Goal: Transaction & Acquisition: Purchase product/service

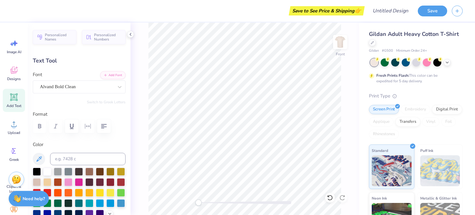
scroll to position [5, 1]
type textarea "COUNCIL"
type input "0.0"
type input "5.07"
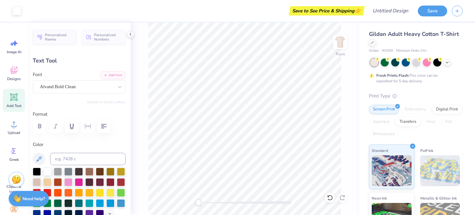
type input "2.73"
type input "4.81"
type input "1.8"
type textarea "GREEK"
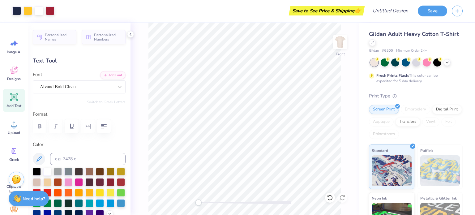
type input "0.0"
type input "4.58"
type input "2.26"
type input "3.46"
type input "-8.7"
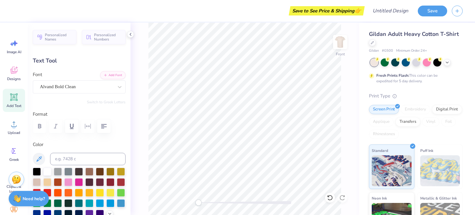
scroll to position [5, 1]
type textarea "SEWANEE"
type input "0.0"
click at [19, 11] on div at bounding box center [16, 10] width 9 height 9
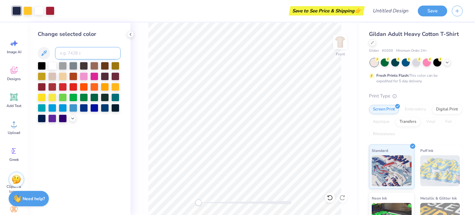
click at [88, 51] on input at bounding box center [88, 53] width 66 height 12
paste input "582C83"
type input "582C83"
click at [98, 43] on div "Change selected color 582C83" at bounding box center [79, 76] width 83 height 93
click at [48, 53] on button at bounding box center [44, 53] width 12 height 12
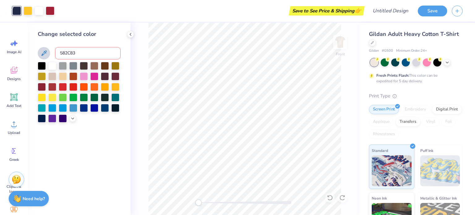
click at [38, 47] on button at bounding box center [44, 53] width 12 height 12
click at [44, 53] on icon at bounding box center [43, 53] width 7 height 7
click at [46, 52] on icon at bounding box center [43, 53] width 7 height 7
click at [386, 63] on div at bounding box center [385, 62] width 8 height 8
click at [449, 62] on icon at bounding box center [447, 61] width 5 height 5
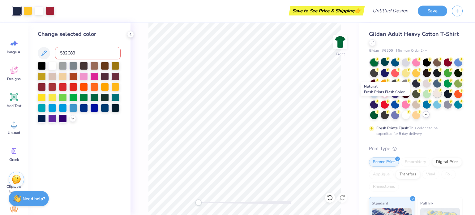
click at [433, 97] on div at bounding box center [437, 93] width 8 height 8
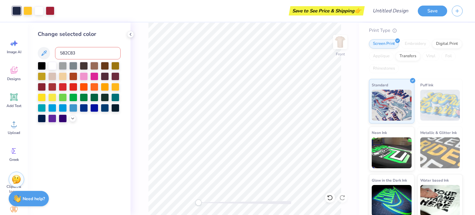
scroll to position [0, 0]
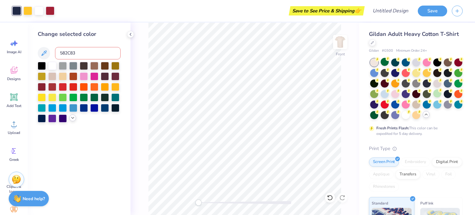
click at [74, 118] on icon at bounding box center [72, 117] width 5 height 5
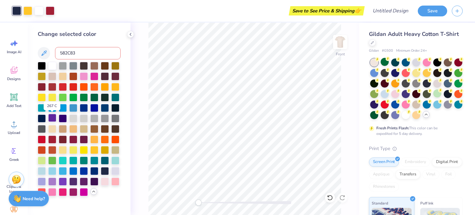
click at [52, 118] on div at bounding box center [52, 118] width 8 height 8
click at [92, 54] on input at bounding box center [88, 53] width 66 height 12
paste input "r88/g44/b131"
type input "r88/g44/b131"
drag, startPoint x: 93, startPoint y: 56, endPoint x: 56, endPoint y: 53, distance: 37.2
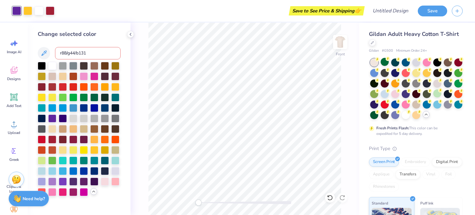
click at [56, 53] on input "r88/g44/b131" at bounding box center [88, 53] width 66 height 12
paste input "582C83"
type input "582C83"
click at [46, 54] on icon at bounding box center [43, 53] width 7 height 7
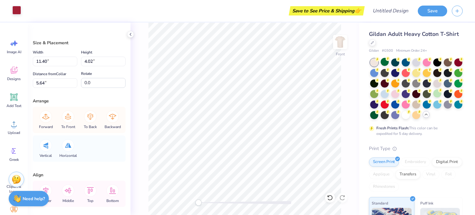
click at [14, 11] on div at bounding box center [16, 10] width 9 height 9
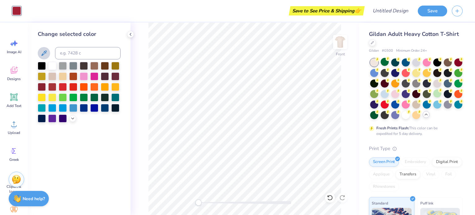
click at [46, 52] on icon at bounding box center [43, 53] width 7 height 7
click at [73, 118] on icon at bounding box center [72, 117] width 5 height 5
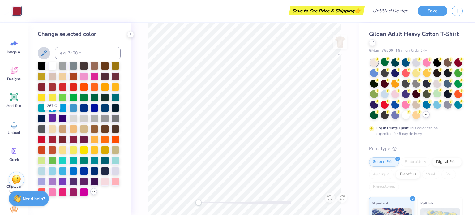
click at [54, 117] on div at bounding box center [52, 118] width 8 height 8
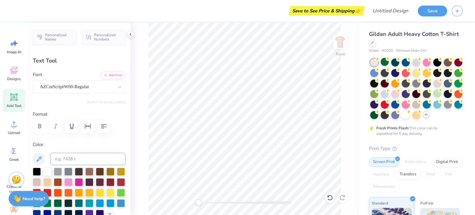
type input "2.20"
type input "0.82"
type input "11.36"
type textarea "[DATE]-[DATE]"
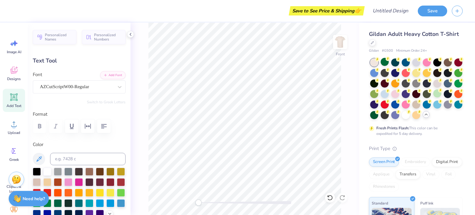
scroll to position [5, 2]
type input "4.74"
type input "10.66"
type input "5.93"
type input "1.28"
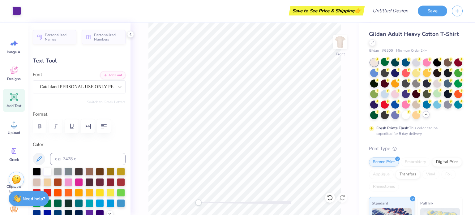
type input "18.26"
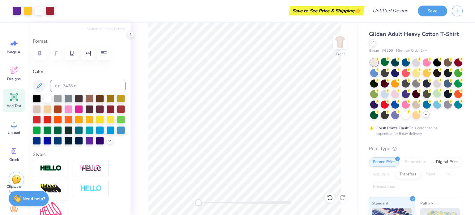
scroll to position [0, 0]
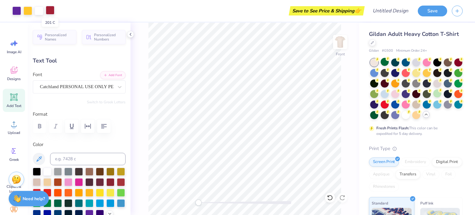
click at [48, 11] on div at bounding box center [50, 10] width 9 height 9
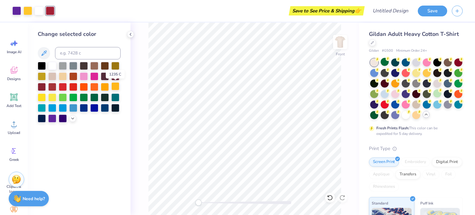
click at [114, 86] on div at bounding box center [115, 86] width 8 height 8
click at [53, 116] on div at bounding box center [52, 118] width 8 height 8
click at [374, 43] on icon at bounding box center [372, 42] width 3 height 3
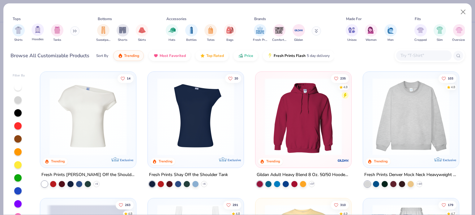
click at [36, 37] on span "Hoodies" at bounding box center [38, 39] width 12 height 5
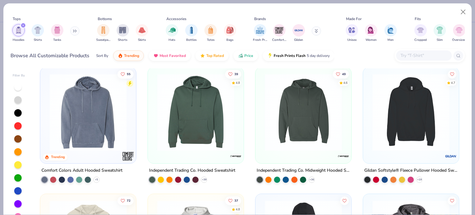
scroll to position [385, 0]
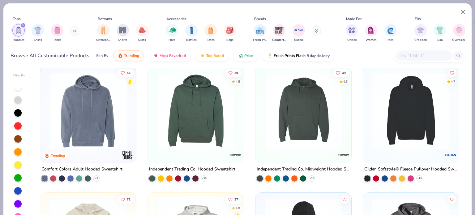
click at [103, 124] on img at bounding box center [88, 110] width 84 height 77
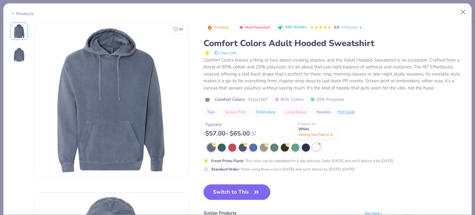
click at [317, 146] on div at bounding box center [316, 147] width 8 height 8
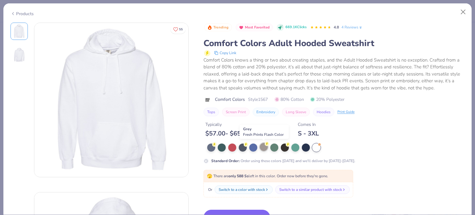
click at [264, 148] on div at bounding box center [264, 147] width 8 height 8
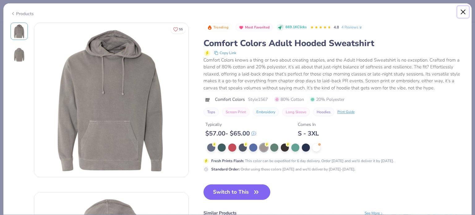
click at [463, 14] on button "Close" at bounding box center [464, 12] width 12 height 12
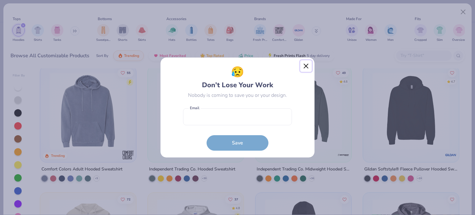
click at [307, 65] on button "Close" at bounding box center [306, 66] width 12 height 12
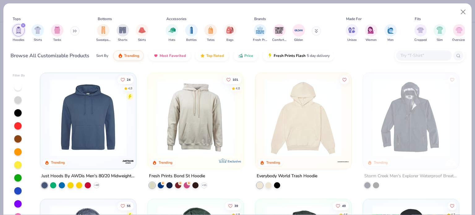
scroll to position [251, 0]
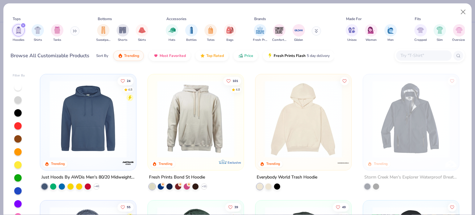
click at [208, 128] on img at bounding box center [196, 118] width 84 height 77
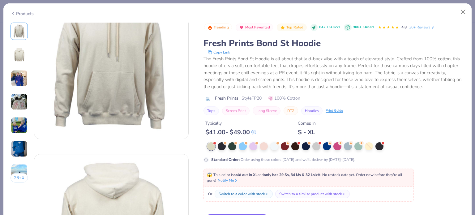
scroll to position [38, 0]
click at [268, 186] on div "😱 This color is sold out in XL and only has 29 Ss, 34 Ms & 32 Ls left. No resto…" at bounding box center [309, 178] width 210 height 18
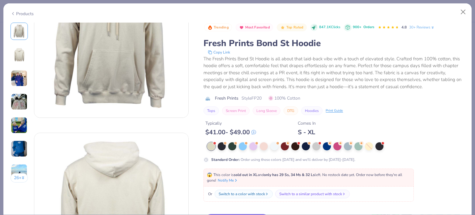
scroll to position [0, 0]
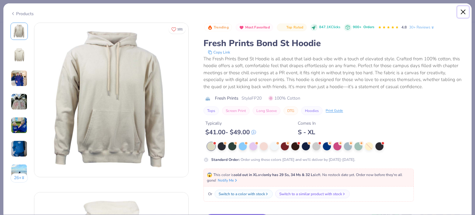
click at [464, 12] on button "Close" at bounding box center [464, 12] width 12 height 12
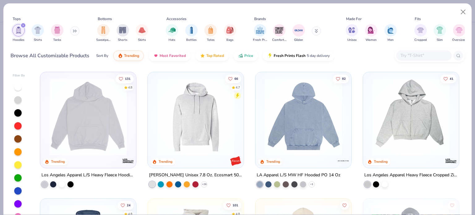
scroll to position [126, 0]
click at [116, 126] on img at bounding box center [88, 116] width 84 height 77
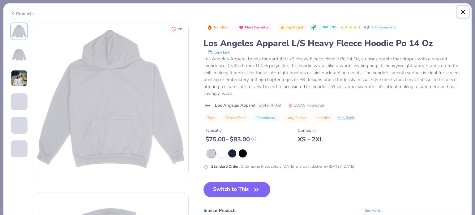
click at [461, 13] on button "Close" at bounding box center [464, 12] width 12 height 12
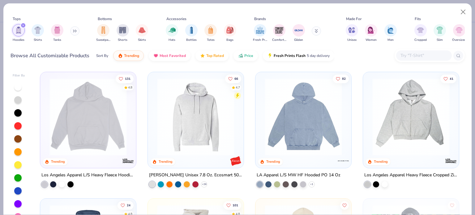
click at [295, 128] on img at bounding box center [304, 116] width 84 height 77
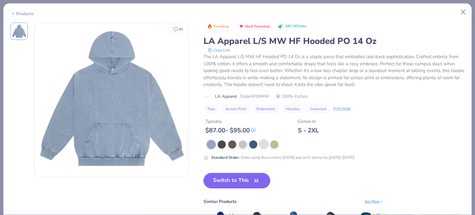
click at [264, 140] on div at bounding box center [264, 144] width 8 height 8
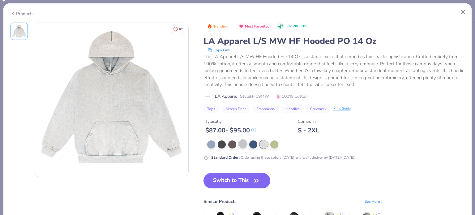
click at [240, 143] on div at bounding box center [243, 144] width 8 height 8
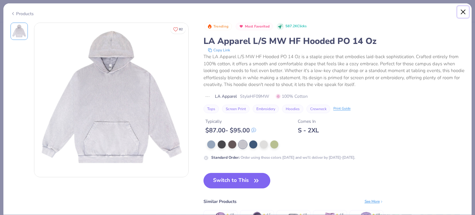
click at [464, 11] on button "Close" at bounding box center [464, 12] width 12 height 12
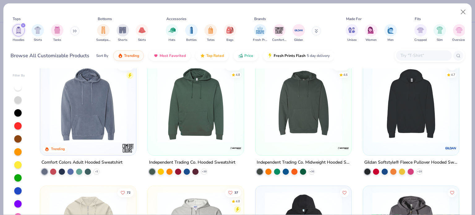
scroll to position [394, 0]
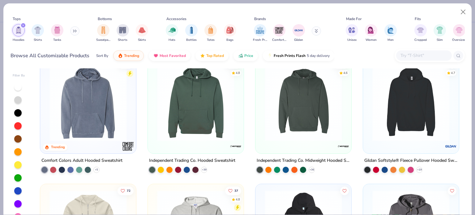
click at [300, 137] on img at bounding box center [304, 102] width 84 height 77
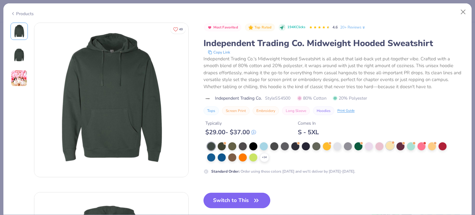
click at [390, 144] on div at bounding box center [390, 146] width 8 height 8
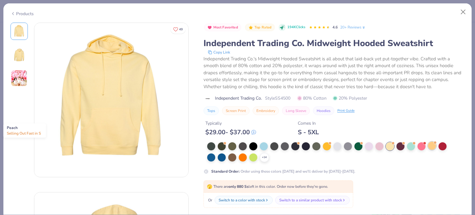
click at [429, 143] on div at bounding box center [432, 146] width 8 height 8
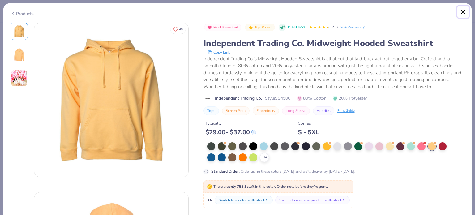
click at [462, 10] on button "Close" at bounding box center [464, 12] width 12 height 12
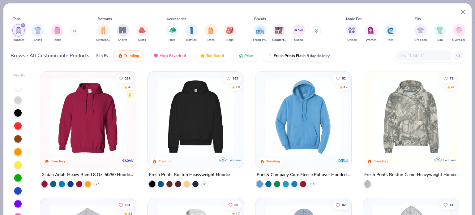
click at [293, 134] on img at bounding box center [304, 116] width 84 height 77
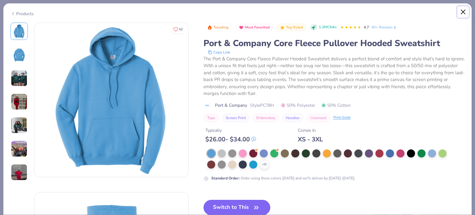
click at [462, 12] on button "Close" at bounding box center [464, 12] width 12 height 12
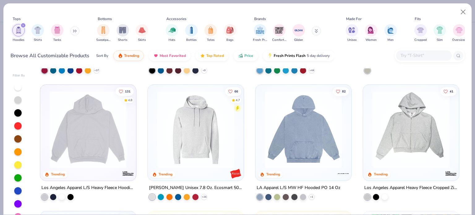
scroll to position [115, 0]
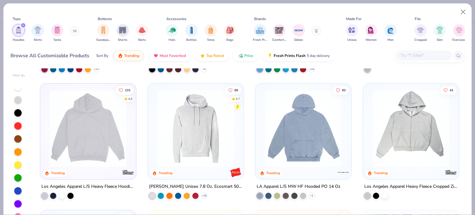
click at [101, 149] on img at bounding box center [88, 128] width 84 height 77
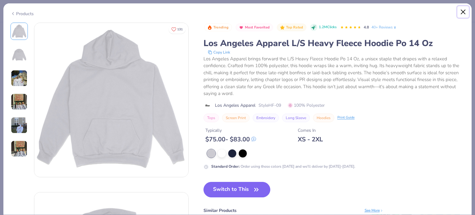
click at [459, 12] on button "Close" at bounding box center [464, 12] width 12 height 12
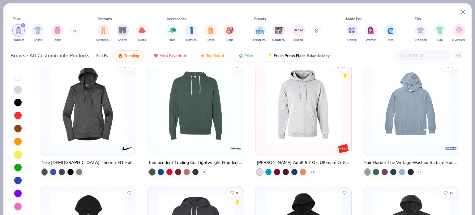
scroll to position [1141, 0]
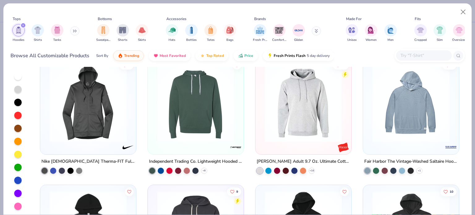
click at [396, 143] on div at bounding box center [411, 105] width 90 height 87
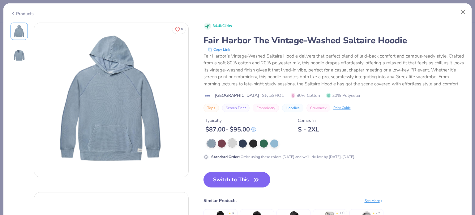
click at [234, 147] on div at bounding box center [232, 143] width 8 height 8
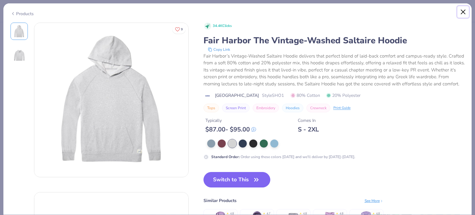
click at [461, 14] on button "Close" at bounding box center [464, 12] width 12 height 12
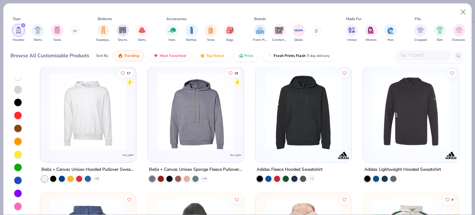
scroll to position [1387, 0]
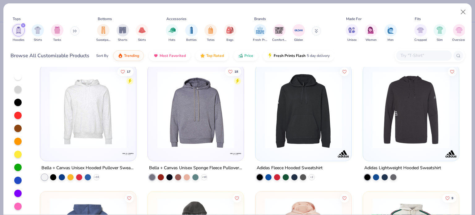
click at [103, 144] on img at bounding box center [88, 109] width 84 height 77
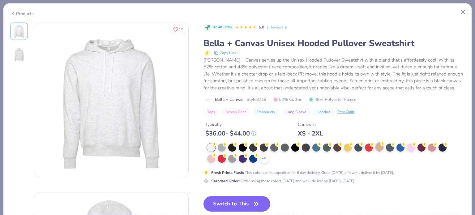
click at [380, 149] on div at bounding box center [380, 147] width 8 height 8
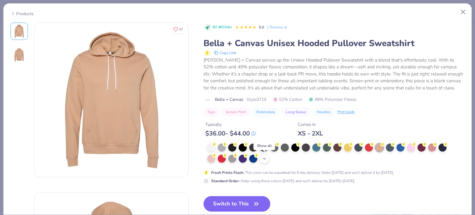
click at [265, 159] on icon at bounding box center [264, 158] width 5 height 5
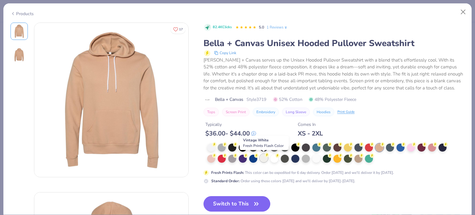
click at [265, 159] on div at bounding box center [264, 158] width 8 height 8
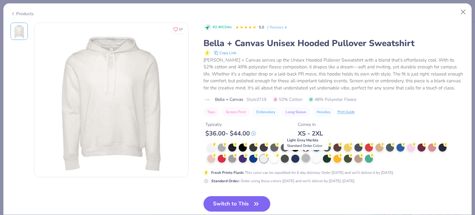
click at [308, 158] on div at bounding box center [306, 158] width 8 height 8
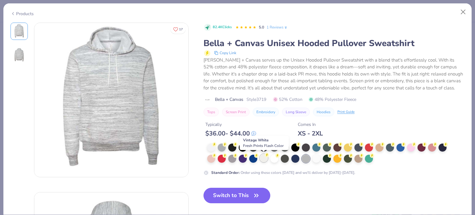
click at [262, 161] on div at bounding box center [264, 158] width 8 height 8
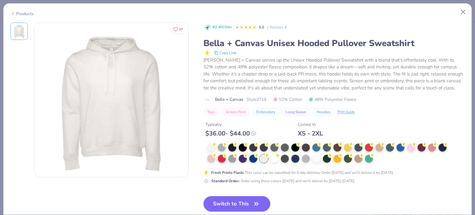
click at [258, 200] on icon "button" at bounding box center [256, 204] width 9 height 9
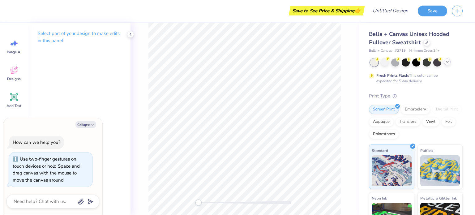
click at [165, 196] on div at bounding box center [245, 119] width 229 height 192
click at [132, 34] on icon at bounding box center [130, 34] width 5 height 5
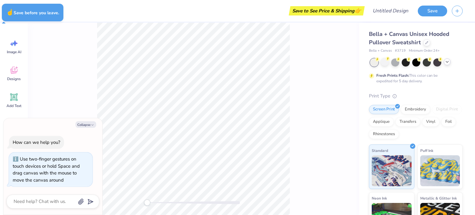
type textarea "x"
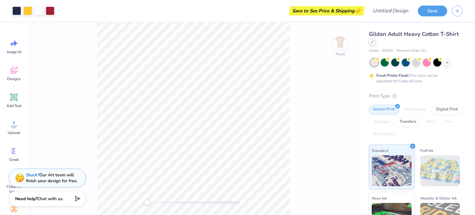
click at [376, 42] on div at bounding box center [372, 42] width 7 height 7
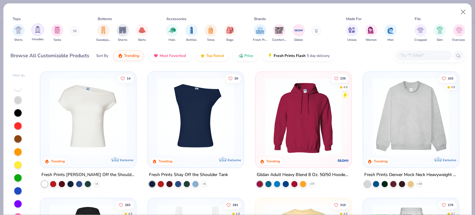
click at [40, 34] on div "filter for Hoodies" at bounding box center [38, 30] width 12 height 12
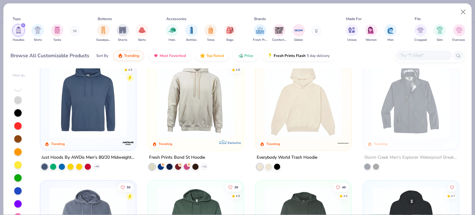
scroll to position [267, 0]
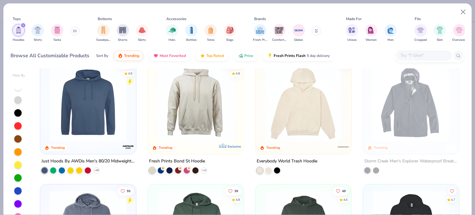
click at [218, 132] on img at bounding box center [196, 102] width 84 height 77
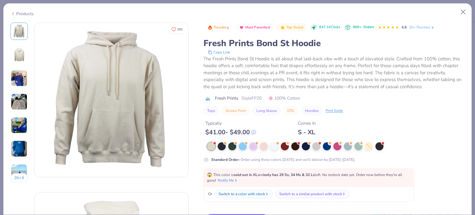
scroll to position [1, 0]
click at [318, 146] on div at bounding box center [316, 146] width 8 height 8
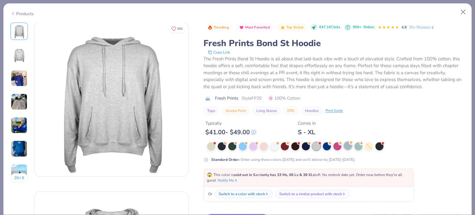
click at [349, 146] on div at bounding box center [348, 146] width 8 height 8
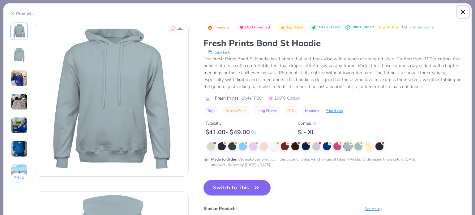
click at [466, 12] on button "Close" at bounding box center [464, 12] width 12 height 12
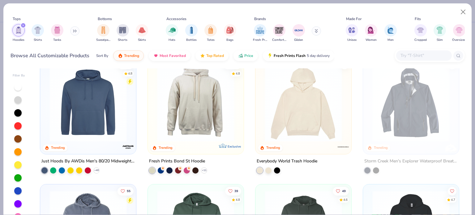
click at [20, 97] on div at bounding box center [17, 99] width 7 height 7
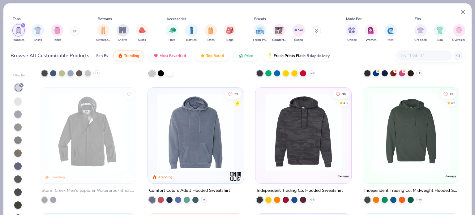
scroll to position [255, 0]
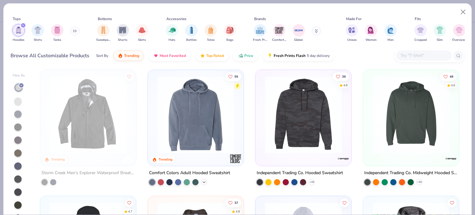
click at [202, 179] on icon at bounding box center [204, 181] width 5 height 5
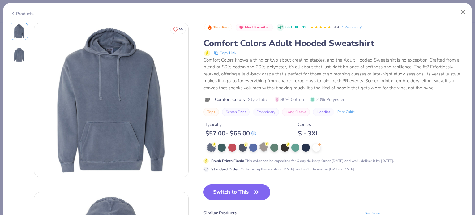
click at [264, 147] on div at bounding box center [264, 147] width 8 height 8
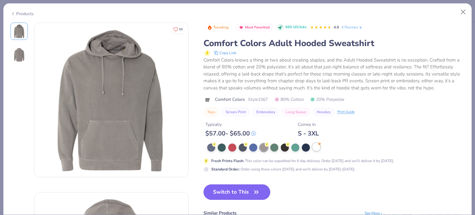
click at [316, 150] on div at bounding box center [316, 147] width 8 height 8
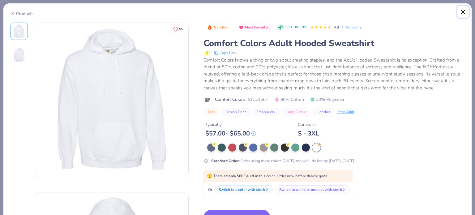
click at [463, 12] on button "Close" at bounding box center [464, 12] width 12 height 12
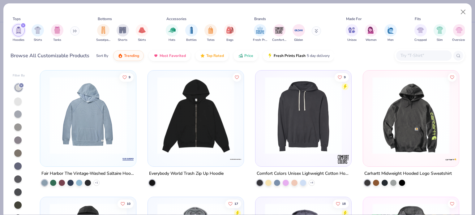
scroll to position [1015, 0]
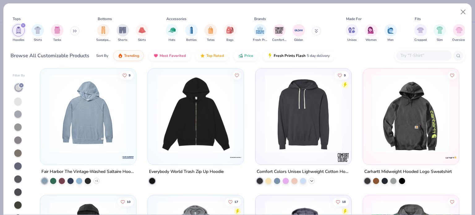
click at [311, 180] on polyline at bounding box center [312, 180] width 2 height 1
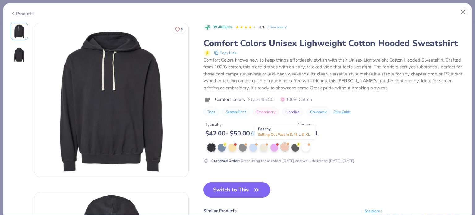
click at [287, 145] on div at bounding box center [285, 147] width 8 height 8
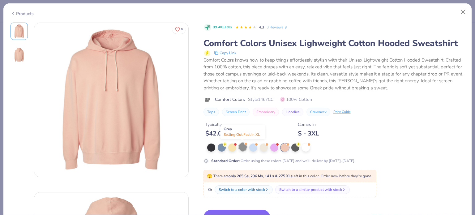
click at [244, 146] on div at bounding box center [243, 147] width 8 height 8
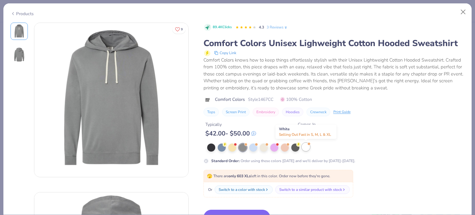
click at [307, 146] on div at bounding box center [306, 147] width 8 height 8
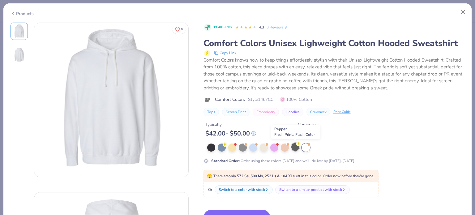
click at [299, 147] on div at bounding box center [295, 147] width 8 height 8
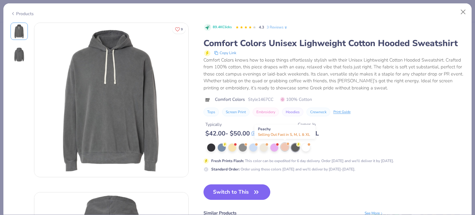
click at [286, 147] on div at bounding box center [285, 147] width 8 height 8
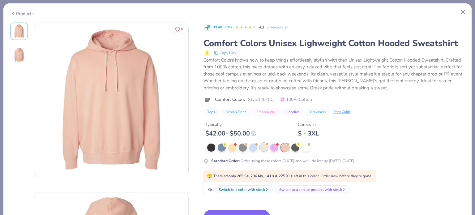
click at [262, 147] on div at bounding box center [264, 147] width 8 height 8
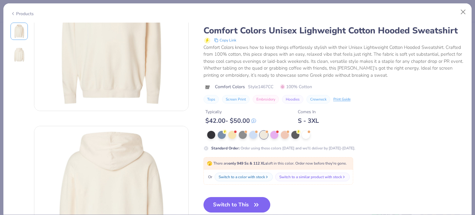
scroll to position [68, 0]
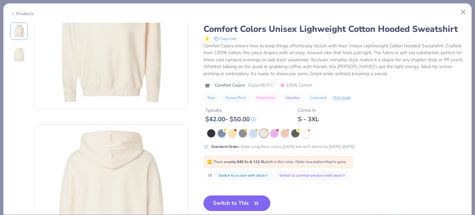
click at [248, 203] on button "Switch to This" at bounding box center [237, 203] width 67 height 15
click at [235, 201] on button "Switch to This" at bounding box center [237, 203] width 67 height 15
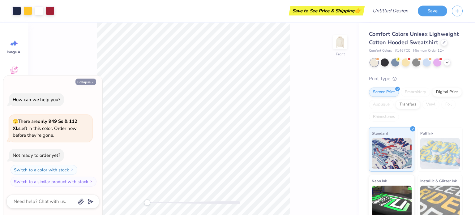
click at [85, 83] on button "Collapse" at bounding box center [85, 82] width 21 height 6
type textarea "x"
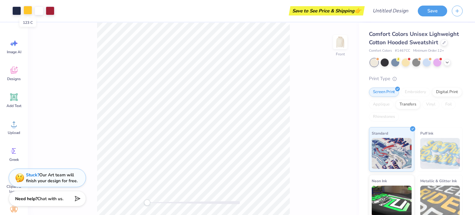
click at [26, 10] on div at bounding box center [28, 10] width 9 height 9
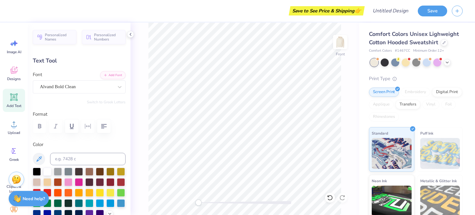
scroll to position [5, 1]
type textarea "Sewanee"
type input "5.07"
type input "2.73"
type input "7.81"
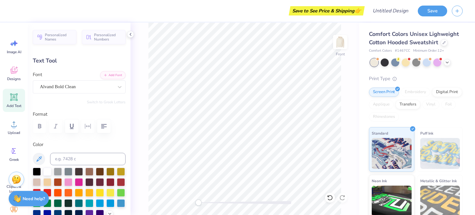
type input "1.8"
type textarea "greek"
type input "5.45"
type input "2.88"
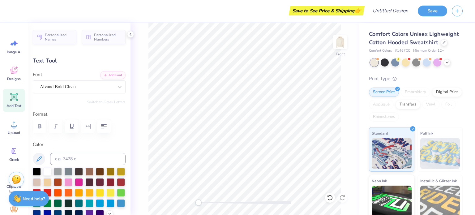
type input "9.27"
type input "10.3"
type textarea "council"
type input "0.0"
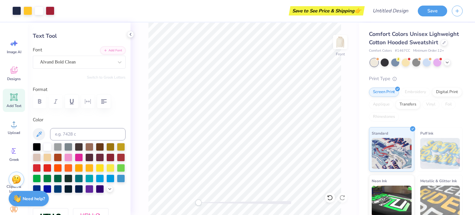
scroll to position [40, 0]
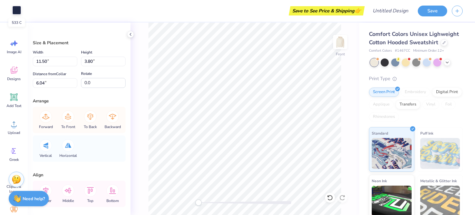
click at [16, 11] on div at bounding box center [16, 10] width 9 height 9
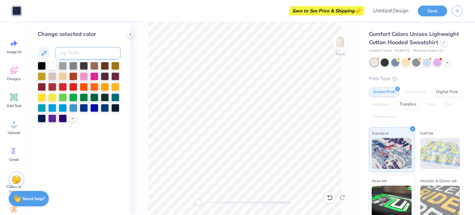
click at [70, 53] on input at bounding box center [88, 53] width 66 height 12
type input "582"
type input "8"
type input "2"
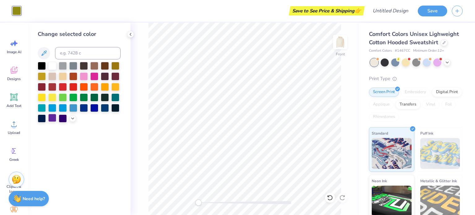
click at [53, 118] on div at bounding box center [52, 118] width 8 height 8
click at [81, 54] on input at bounding box center [88, 53] width 66 height 12
type input "c"
drag, startPoint x: 69, startPoint y: 54, endPoint x: 47, endPoint y: 52, distance: 21.7
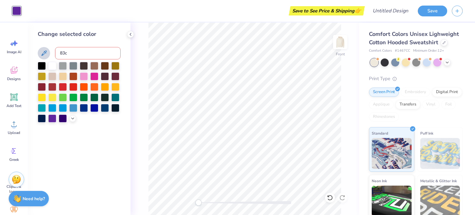
click at [47, 52] on div "83c" at bounding box center [79, 53] width 83 height 12
paste input "#582c83"
click at [63, 55] on input "#582c83" at bounding box center [88, 53] width 66 height 12
click at [92, 51] on input "582c83" at bounding box center [88, 53] width 66 height 12
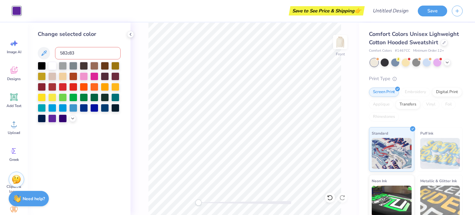
click at [80, 53] on input "582c83" at bounding box center [88, 53] width 66 height 12
type input "582c8"
type input "5"
click at [71, 51] on input "268" at bounding box center [88, 53] width 66 height 12
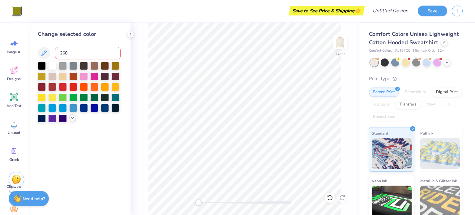
click at [71, 117] on icon at bounding box center [72, 117] width 5 height 5
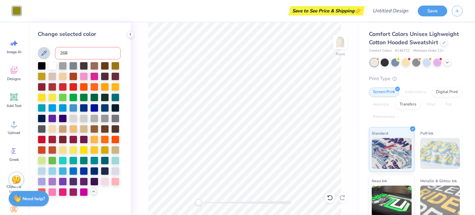
click at [44, 53] on icon at bounding box center [43, 53] width 7 height 7
click at [74, 53] on input "268" at bounding box center [88, 53] width 66 height 12
type input "2"
type input "268"
click at [70, 53] on input "268" at bounding box center [88, 53] width 66 height 12
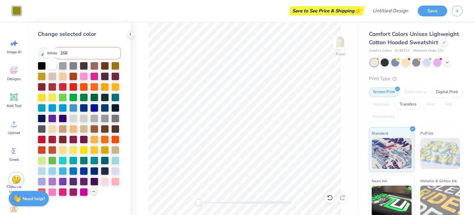
click at [52, 66] on div at bounding box center [52, 65] width 8 height 8
click at [43, 66] on div at bounding box center [42, 65] width 8 height 8
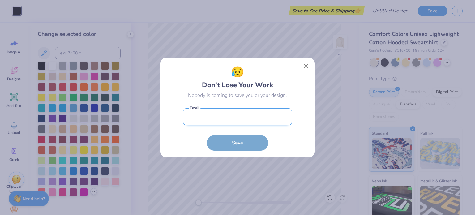
click at [234, 117] on input "email" at bounding box center [237, 116] width 109 height 17
type input "[EMAIL_ADDRESS][DOMAIN_NAME]"
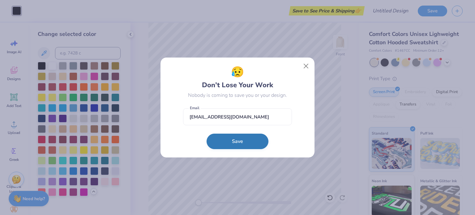
click at [231, 147] on button "Save" at bounding box center [238, 141] width 62 height 15
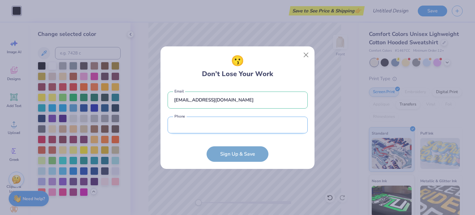
click at [205, 129] on input "tel" at bounding box center [238, 125] width 140 height 17
click at [266, 150] on form "[EMAIL_ADDRESS][DOMAIN_NAME] Email Phone is a required field Phone Sign Up & Sa…" at bounding box center [238, 123] width 140 height 76
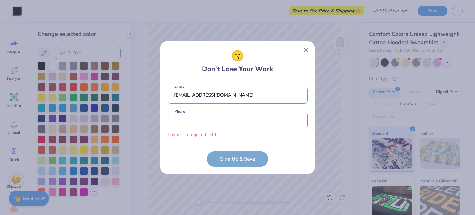
click at [237, 124] on input "tel" at bounding box center [238, 120] width 140 height 17
type input "[PHONE_NUMBER]"
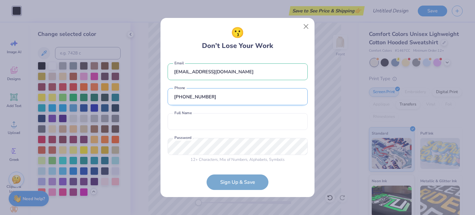
scroll to position [1, 0]
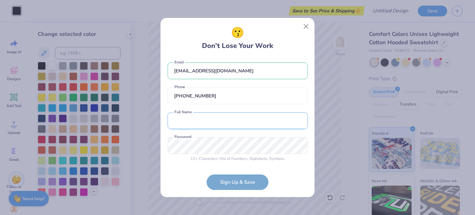
click at [209, 125] on input "text" at bounding box center [238, 120] width 140 height 17
type input "[PERSON_NAME]"
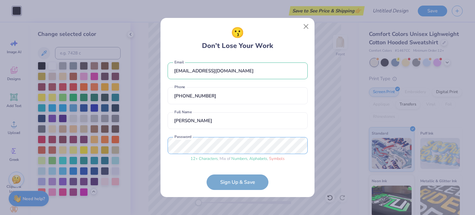
scroll to position [24, 0]
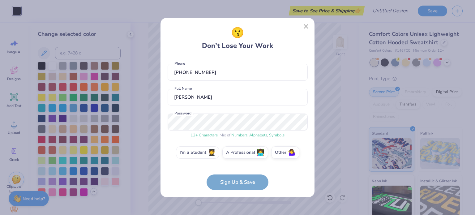
click at [204, 149] on label "I'm a Student 🧑‍🎓" at bounding box center [197, 152] width 43 height 12
click at [236, 177] on input "I'm a Student 🧑‍🎓" at bounding box center [238, 179] width 4 height 4
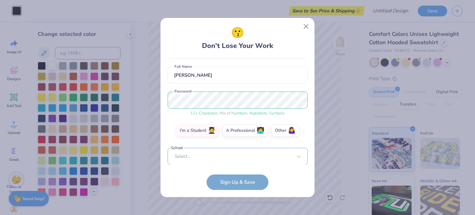
click at [213, 154] on div "Select..." at bounding box center [238, 156] width 140 height 17
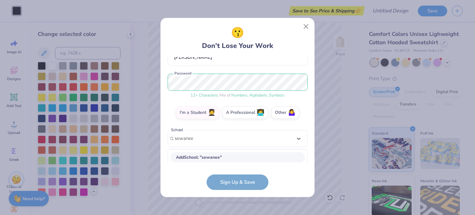
type input "sewanee"
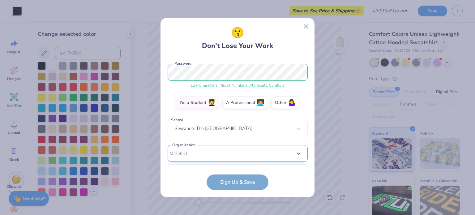
click at [213, 160] on div "[EMAIL_ADDRESS][DOMAIN_NAME] Email [PHONE_NUMBER] Phone [PERSON_NAME] Full Name…" at bounding box center [238, 111] width 140 height 108
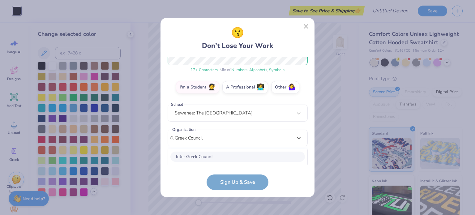
scroll to position [167, 0]
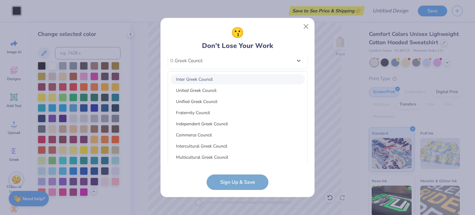
type input "Greek Council"
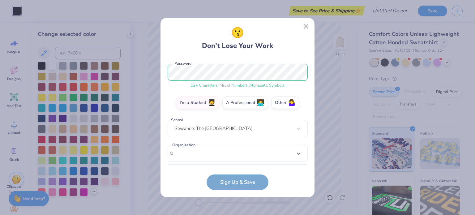
click at [235, 181] on form "[EMAIL_ADDRESS][DOMAIN_NAME] Email [PHONE_NUMBER] Phone [PERSON_NAME] Full Name…" at bounding box center [238, 123] width 140 height 133
click at [212, 154] on div "option focused, 8 of 30. 30 results available. Use Up and Down to choose option…" at bounding box center [238, 201] width 140 height 113
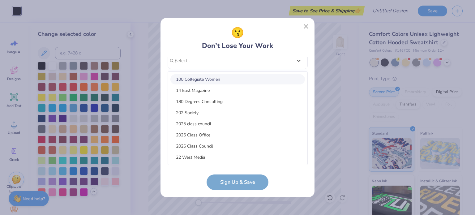
scroll to position [95, 0]
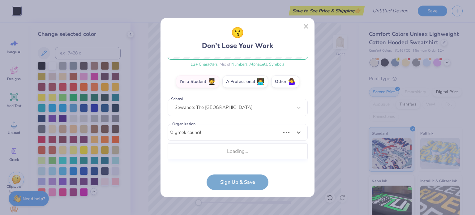
type input "greek council"
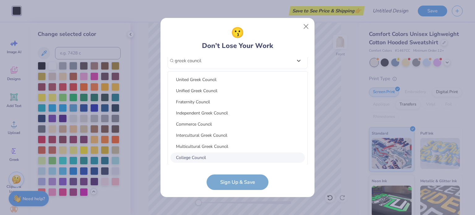
scroll to position [9, 0]
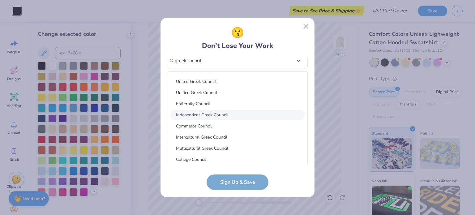
click at [218, 111] on div "Independent Greek Council" at bounding box center [237, 115] width 135 height 10
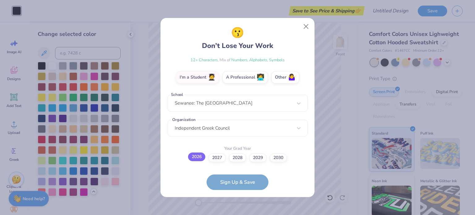
click at [199, 157] on label "2026" at bounding box center [196, 157] width 17 height 9
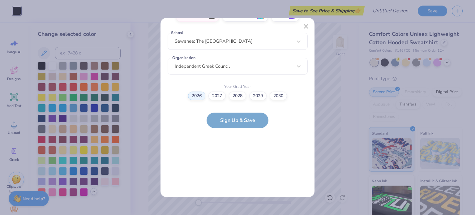
scroll to position [0, 0]
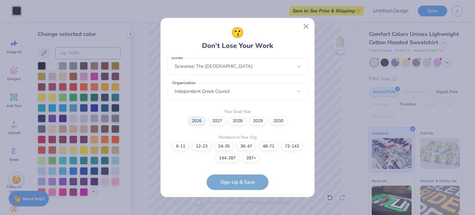
click at [238, 178] on form "[EMAIL_ADDRESS][DOMAIN_NAME] Email [PHONE_NUMBER] Phone [PERSON_NAME] Full Name…" at bounding box center [238, 123] width 140 height 133
click at [245, 184] on form "[EMAIL_ADDRESS][DOMAIN_NAME] Email [PHONE_NUMBER] Phone [PERSON_NAME] Full Name…" at bounding box center [238, 123] width 140 height 133
click at [185, 145] on label "6-11" at bounding box center [180, 145] width 17 height 9
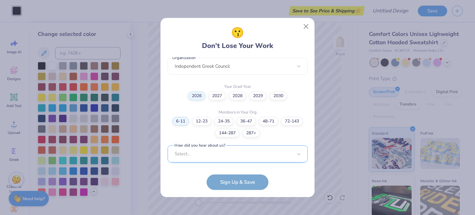
click at [225, 153] on div "Select..." at bounding box center [238, 153] width 140 height 17
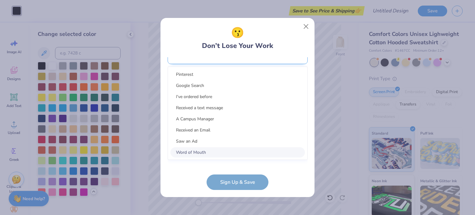
scroll to position [254, 0]
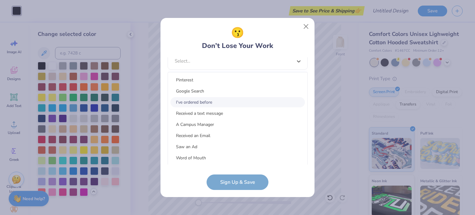
click at [204, 102] on div "I've ordered before" at bounding box center [237, 102] width 135 height 10
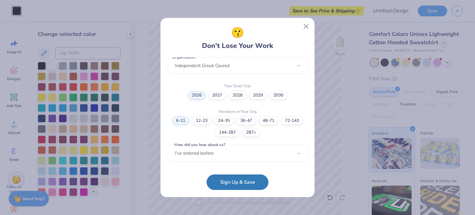
scroll to position [162, 0]
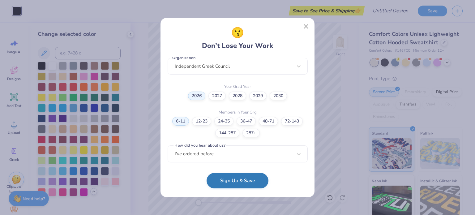
click at [229, 182] on button "Sign Up & Save" at bounding box center [238, 180] width 62 height 15
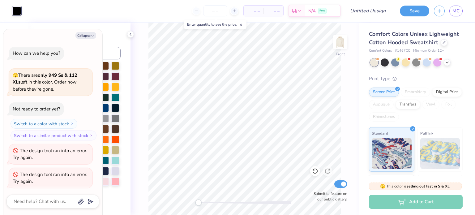
scroll to position [1, 0]
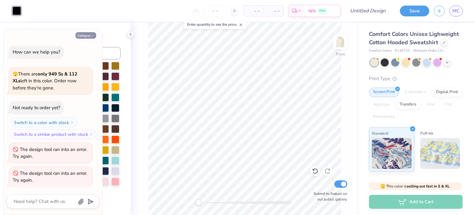
click at [80, 36] on button "Collapse" at bounding box center [85, 35] width 21 height 6
type textarea "x"
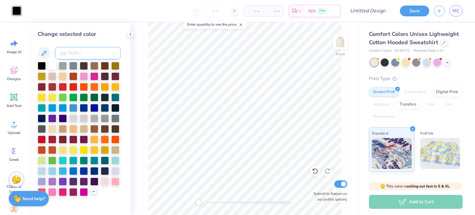
click at [87, 50] on input at bounding box center [88, 53] width 66 height 12
type input "268"
click at [63, 117] on div at bounding box center [63, 118] width 8 height 8
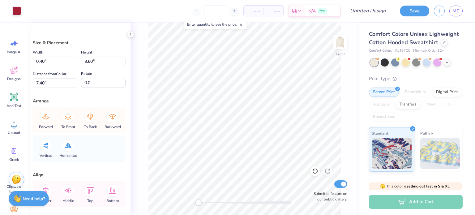
type input "0.40"
type input "3.60"
type input "7.40"
click at [16, 6] on div at bounding box center [16, 10] width 9 height 9
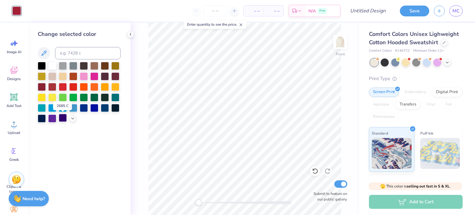
click at [64, 119] on div at bounding box center [63, 118] width 8 height 8
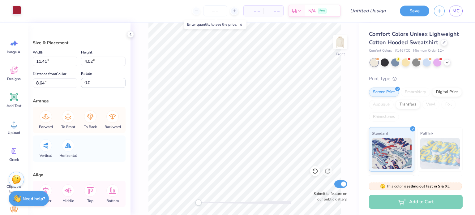
click at [16, 11] on div at bounding box center [16, 10] width 9 height 9
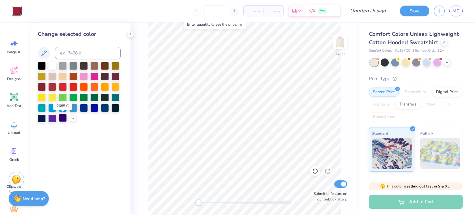
click at [62, 119] on div at bounding box center [63, 118] width 8 height 8
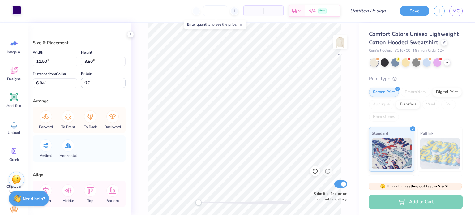
click at [15, 14] on div at bounding box center [16, 10] width 9 height 9
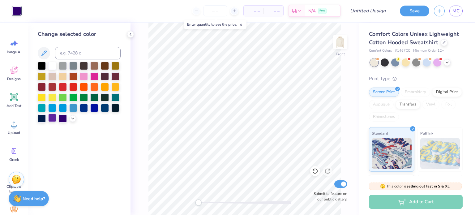
click at [52, 118] on div at bounding box center [52, 118] width 8 height 8
click at [63, 119] on div at bounding box center [63, 118] width 8 height 8
click at [77, 117] on div at bounding box center [79, 92] width 83 height 61
click at [71, 117] on polyline at bounding box center [72, 117] width 2 height 1
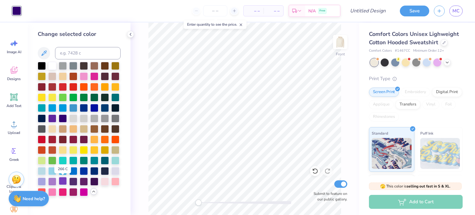
click at [63, 181] on div at bounding box center [63, 181] width 8 height 8
click at [64, 120] on div at bounding box center [63, 118] width 8 height 8
click at [73, 182] on div at bounding box center [73, 181] width 8 height 8
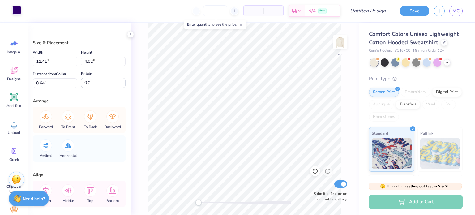
click at [16, 13] on div at bounding box center [16, 10] width 9 height 9
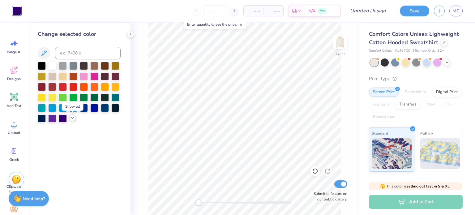
click at [74, 118] on icon at bounding box center [72, 117] width 5 height 5
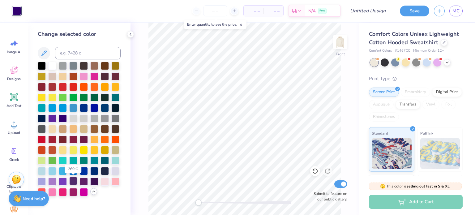
click at [73, 182] on div at bounding box center [73, 181] width 8 height 8
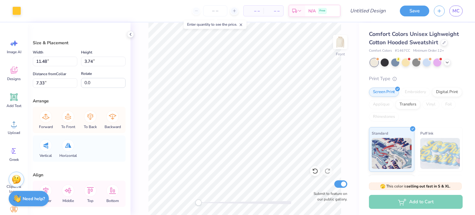
type input "0.40"
type input "3.60"
type input "7.40"
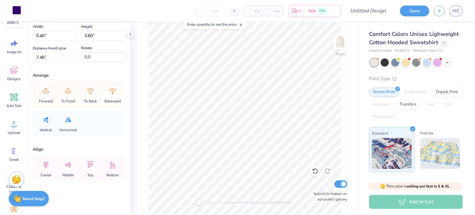
click at [16, 7] on div at bounding box center [16, 10] width 9 height 9
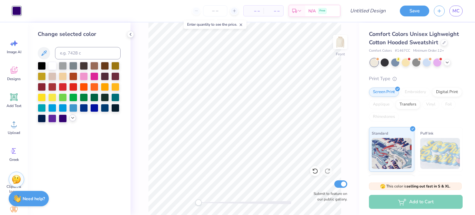
click at [71, 117] on icon at bounding box center [72, 117] width 5 height 5
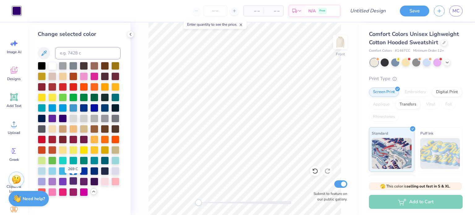
click at [74, 182] on div at bounding box center [73, 181] width 8 height 8
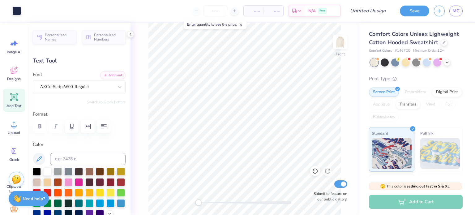
type input "2.20"
type input "0.82"
type input "14.36"
type textarea "[DATE]-[DATE]"
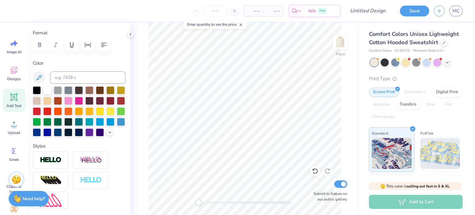
scroll to position [82, 0]
click at [107, 134] on icon at bounding box center [109, 131] width 5 height 5
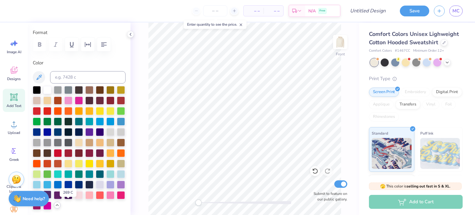
click at [51, 199] on div at bounding box center [47, 195] width 8 height 8
type input "5.92"
type input "1.28"
type input "17.44"
click at [315, 170] on icon at bounding box center [315, 171] width 6 height 6
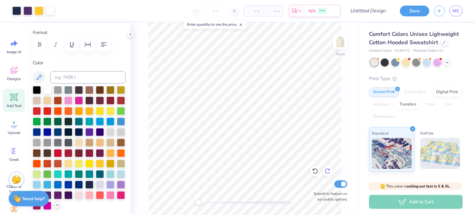
click at [330, 170] on icon at bounding box center [328, 171] width 6 height 6
click at [213, 12] on input "number" at bounding box center [215, 10] width 24 height 11
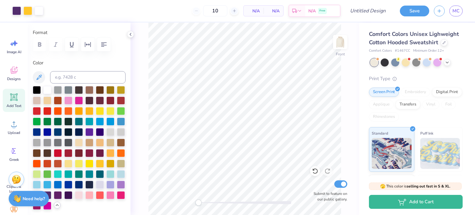
type input "12"
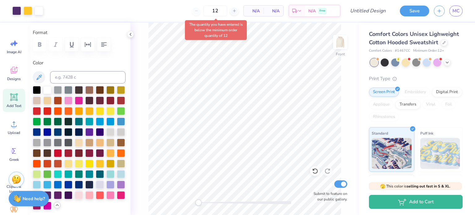
click at [257, 10] on span "N/A" at bounding box center [254, 11] width 12 height 6
click at [285, 19] on div "12 $72.23 Per Item $866.76 Total Est. Delivery [DATE] - [DATE] Free" at bounding box center [194, 11] width 293 height 22
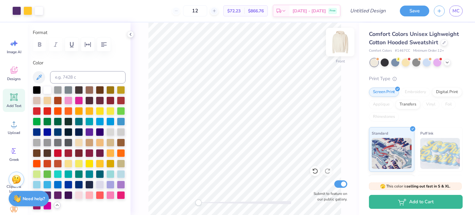
click at [338, 45] on img at bounding box center [340, 42] width 25 height 25
click at [21, 74] on div "Designs" at bounding box center [14, 73] width 22 height 23
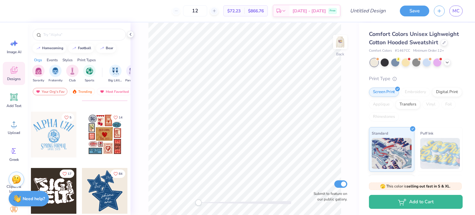
scroll to position [14, 0]
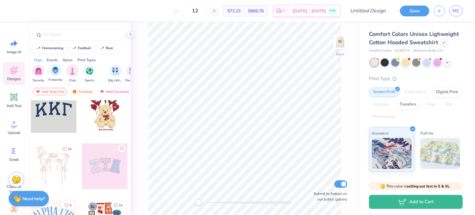
click at [50, 74] on div "Fraternity" at bounding box center [56, 73] width 14 height 18
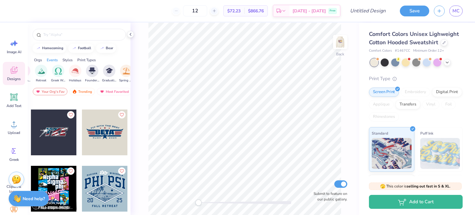
scroll to position [0, 209]
click at [56, 74] on div "filter for Greek Week" at bounding box center [59, 70] width 12 height 12
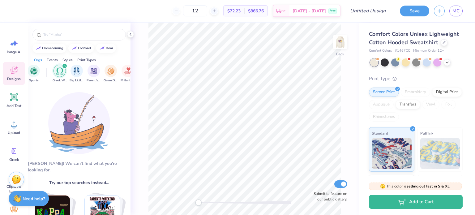
scroll to position [0, 45]
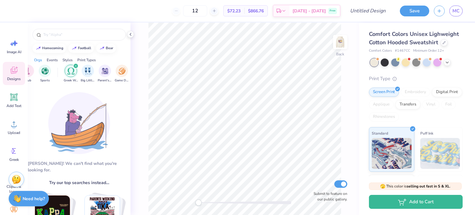
click at [70, 73] on img "filter for Greek Week" at bounding box center [70, 70] width 7 height 7
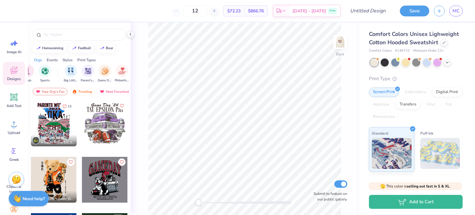
click at [70, 73] on img "filter for Big Little Reveal" at bounding box center [70, 70] width 7 height 7
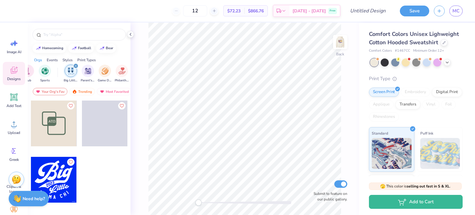
click at [71, 73] on img "filter for Big Little Reveal" at bounding box center [70, 70] width 7 height 7
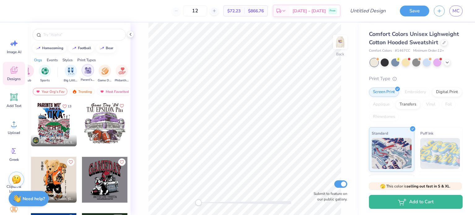
scroll to position [0, 0]
click at [44, 65] on icon "filter for Fraternity" at bounding box center [43, 66] width 2 height 2
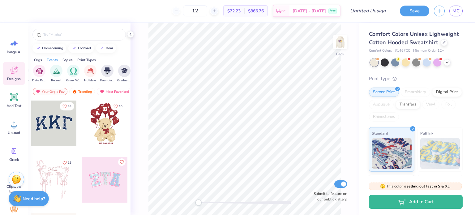
scroll to position [0, 197]
click at [70, 74] on div "filter for Greek Week" at bounding box center [72, 70] width 12 height 12
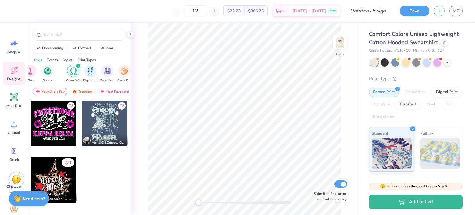
scroll to position [0, 46]
click at [74, 65] on icon "filter for Greek Week" at bounding box center [75, 66] width 2 height 2
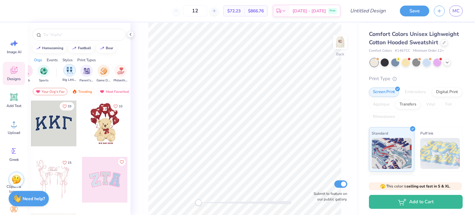
scroll to position [0, 0]
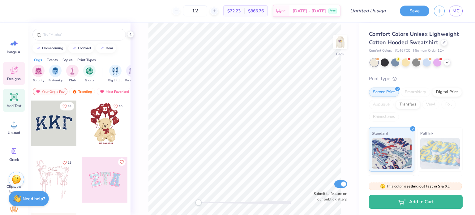
click at [14, 97] on icon at bounding box center [14, 97] width 6 height 6
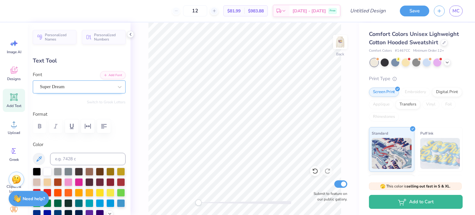
click at [83, 88] on div "Super Dream" at bounding box center [76, 87] width 75 height 10
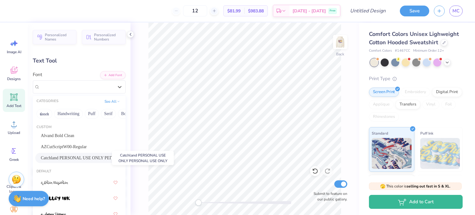
click at [54, 155] on span "Catchland PERSONAL USE ONLY PERSONAL USE ONLY" at bounding box center [79, 158] width 77 height 6
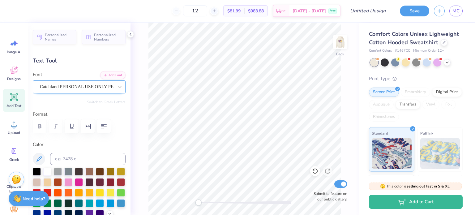
click at [72, 86] on div "Catchland PERSONAL USE ONLY PERSONAL USE ONLY" at bounding box center [76, 87] width 75 height 10
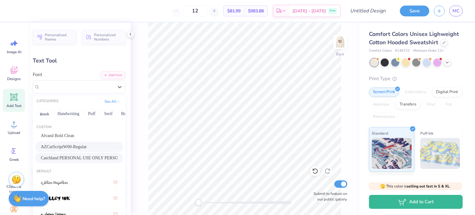
click at [78, 144] on span "AZCutScriptW00-Regular" at bounding box center [64, 147] width 46 height 6
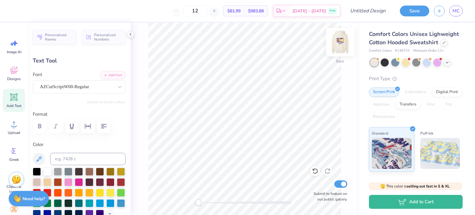
click at [337, 47] on img at bounding box center [340, 42] width 25 height 25
type input "8.24"
type input "2.82"
click at [343, 45] on img at bounding box center [340, 42] width 25 height 25
type input "8.72"
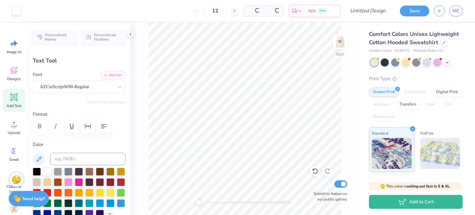
type input "2.98"
type input "10.76"
click at [340, 46] on img at bounding box center [340, 42] width 25 height 25
type input "4.74"
type input "0.82"
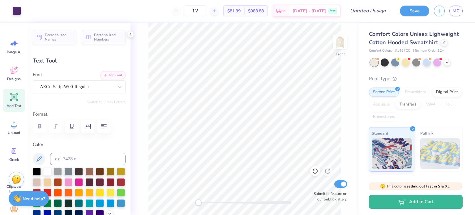
type input "13.50"
click at [342, 45] on img at bounding box center [340, 42] width 25 height 25
type input "8.72"
type input "2.98"
type input "10.76"
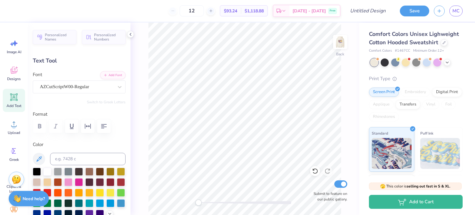
scroll to position [5, 1]
type textarea "Sewanee Greek Council"
click at [104, 129] on icon "button" at bounding box center [103, 126] width 7 height 7
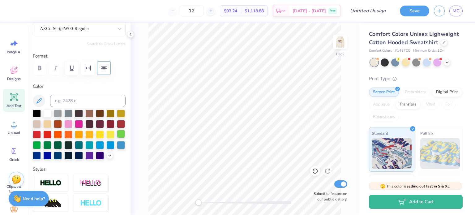
scroll to position [60, 0]
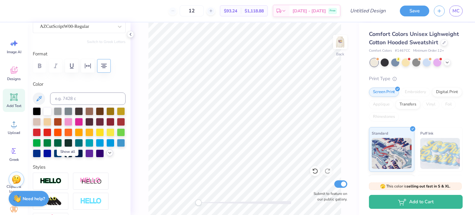
click at [107, 155] on icon at bounding box center [109, 152] width 5 height 5
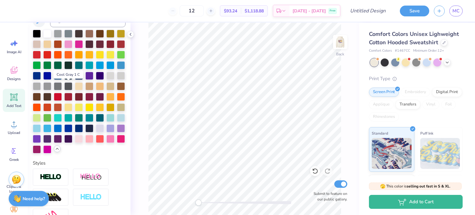
scroll to position [139, 0]
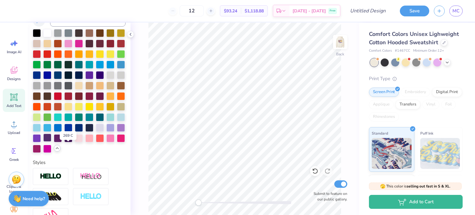
click at [51, 142] on div at bounding box center [47, 138] width 8 height 8
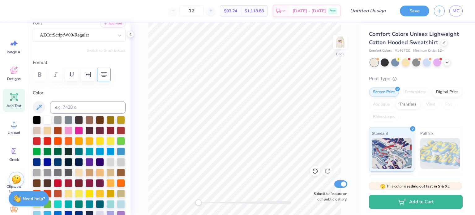
scroll to position [45, 0]
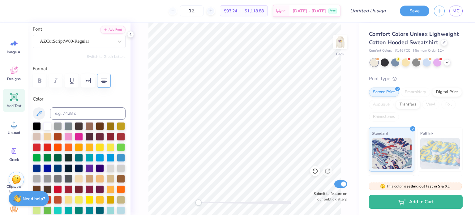
click at [343, 114] on div "Back Submit to feature on our public gallery." at bounding box center [245, 119] width 229 height 192
type input "9.49"
type input "9.48"
type input "7.51"
type input "3.28"
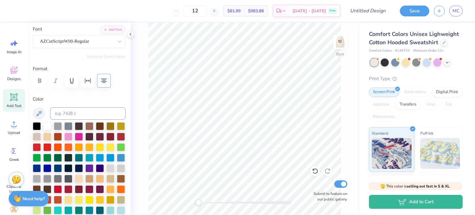
type input "3.28"
type input "4.61"
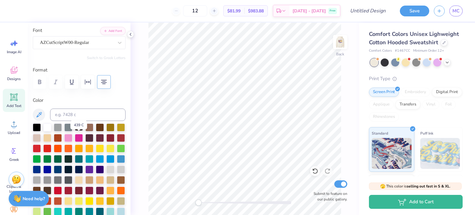
scroll to position [32, 0]
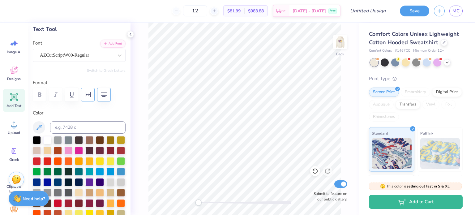
click at [87, 92] on icon "button" at bounding box center [87, 94] width 7 height 7
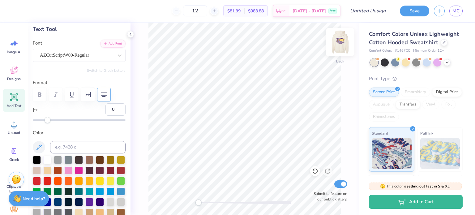
scroll to position [5, 1]
click at [63, 58] on div "AZCutScriptW00-Regular" at bounding box center [76, 55] width 75 height 10
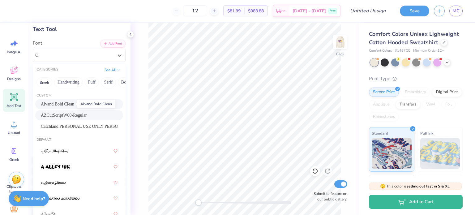
click at [68, 105] on span "Alvand Bold Clean" at bounding box center [57, 104] width 33 height 6
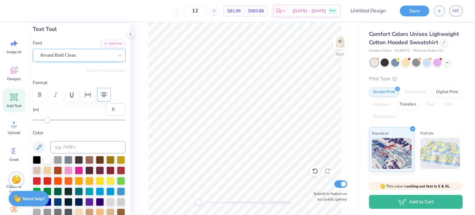
click at [73, 56] on div "Alvand Bold Clean" at bounding box center [76, 55] width 75 height 10
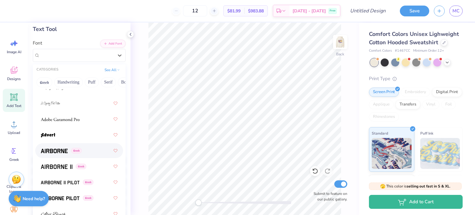
scroll to position [196, 0]
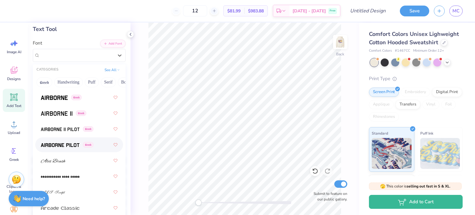
click at [68, 148] on div "Greek" at bounding box center [79, 144] width 77 height 11
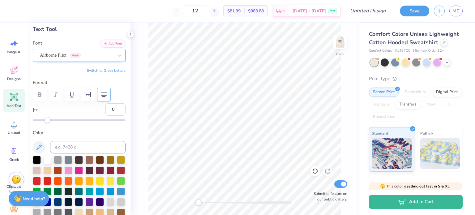
click at [75, 57] on div "Airborne Pilot Greek" at bounding box center [76, 55] width 75 height 10
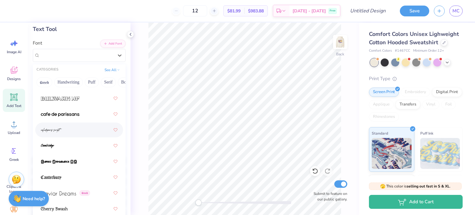
scroll to position [905, 0]
